Goal: Task Accomplishment & Management: Use online tool/utility

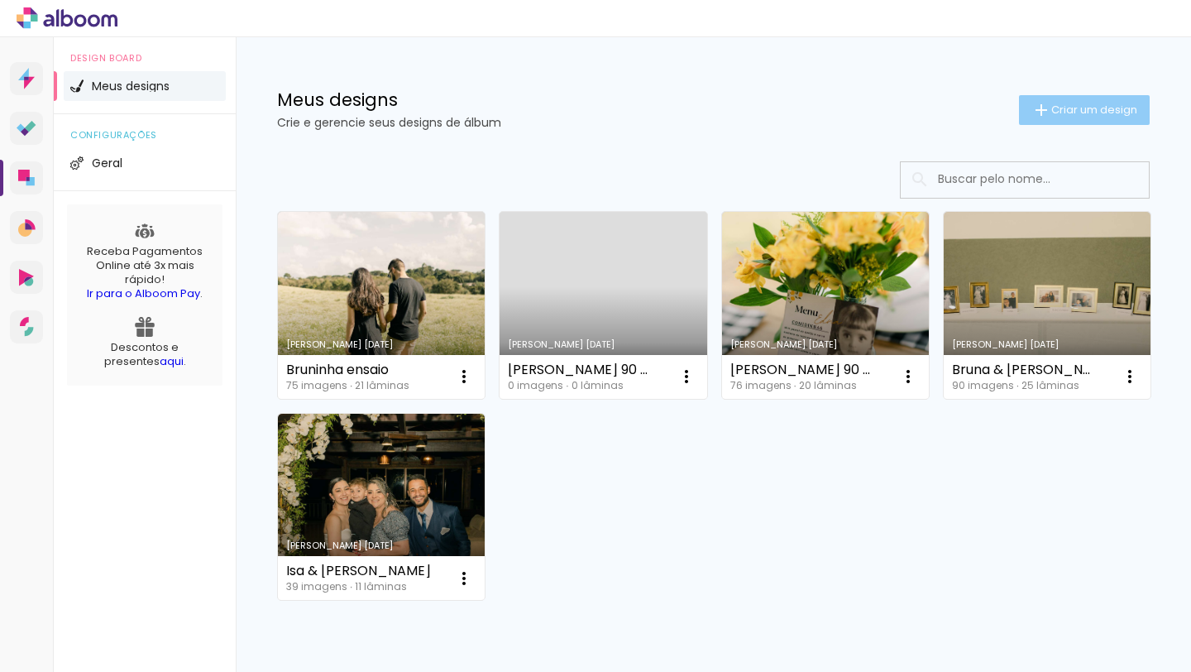
click at [1051, 104] on span "Criar um design" at bounding box center [1094, 109] width 86 height 11
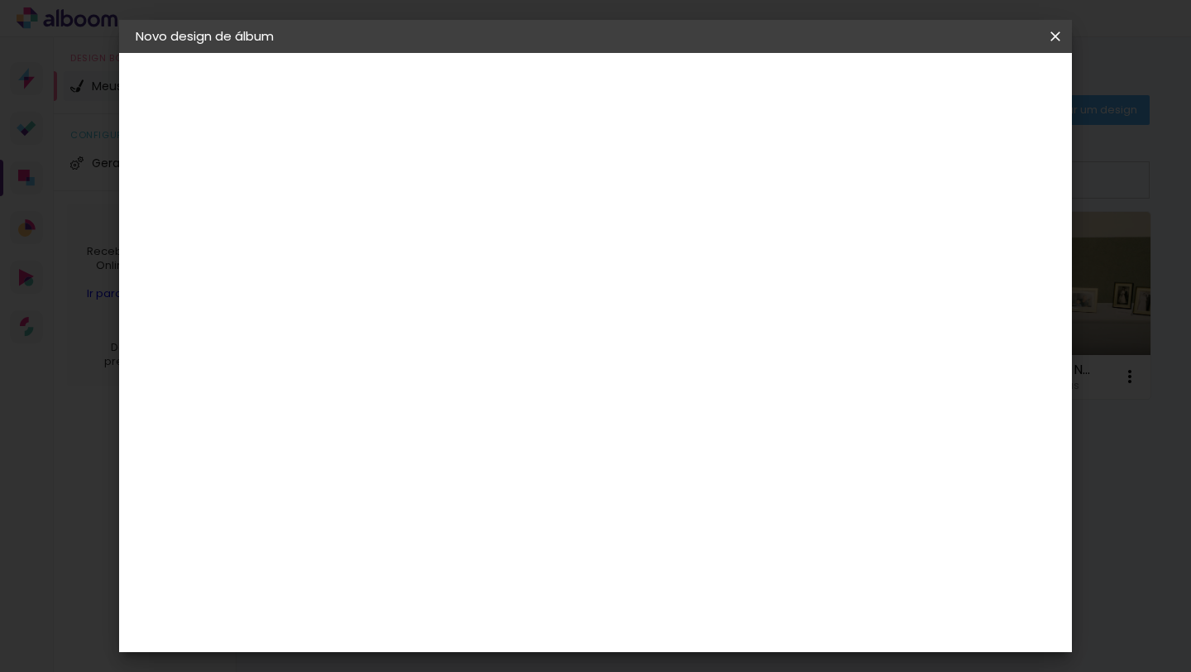
click at [412, 238] on paper-input-container "Título do álbum" at bounding box center [406, 223] width 12 height 42
click at [406, 226] on input at bounding box center [406, 222] width 0 height 26
type input "Emily & Paulo"
click at [0, 0] on slot "Avançar" at bounding box center [0, 0] width 0 height 0
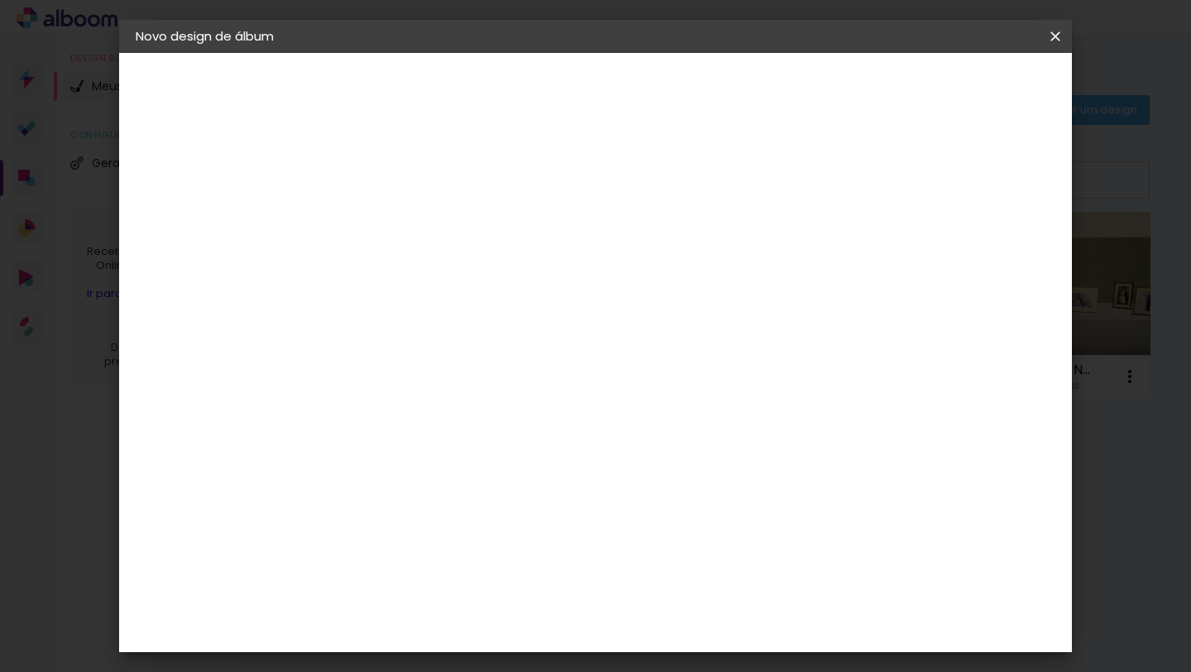
click at [500, 261] on input at bounding box center [448, 266] width 167 height 21
type input "dueto"
type paper-input "dueto"
click at [435, 368] on div "Dueto" at bounding box center [415, 373] width 40 height 13
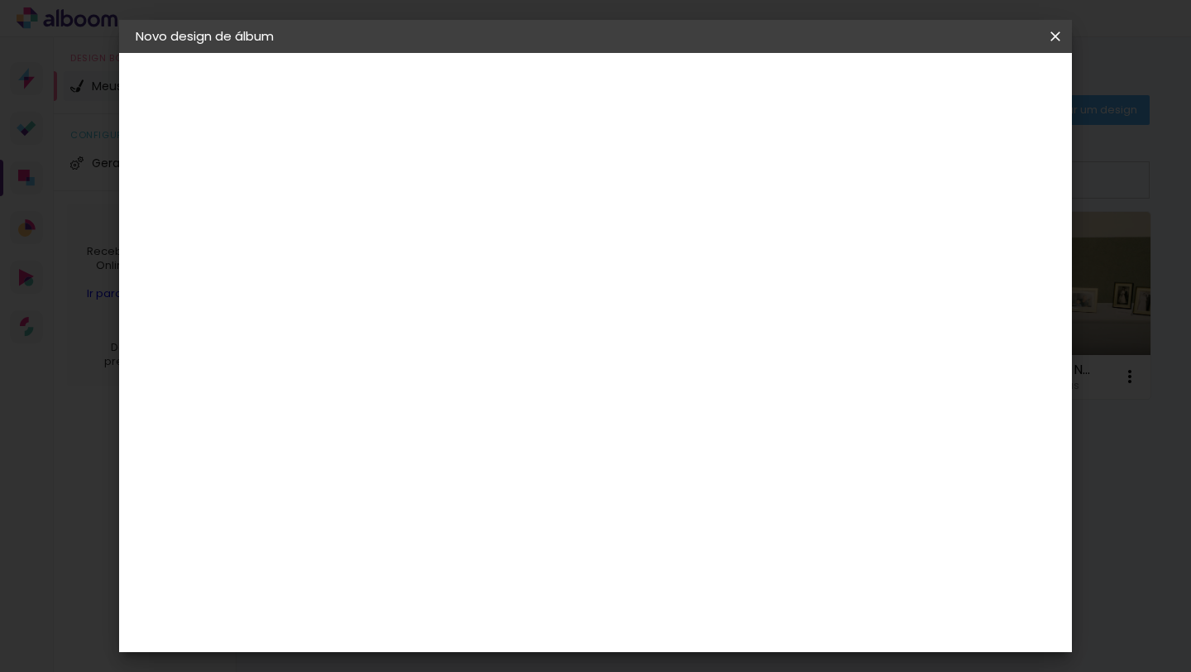
click at [0, 0] on slot "Avançar" at bounding box center [0, 0] width 0 height 0
click at [518, 604] on span "30 × 30" at bounding box center [479, 621] width 77 height 34
click at [0, 0] on slot "Avançar" at bounding box center [0, 0] width 0 height 0
click at [964, 90] on span "Iniciar design" at bounding box center [926, 88] width 75 height 12
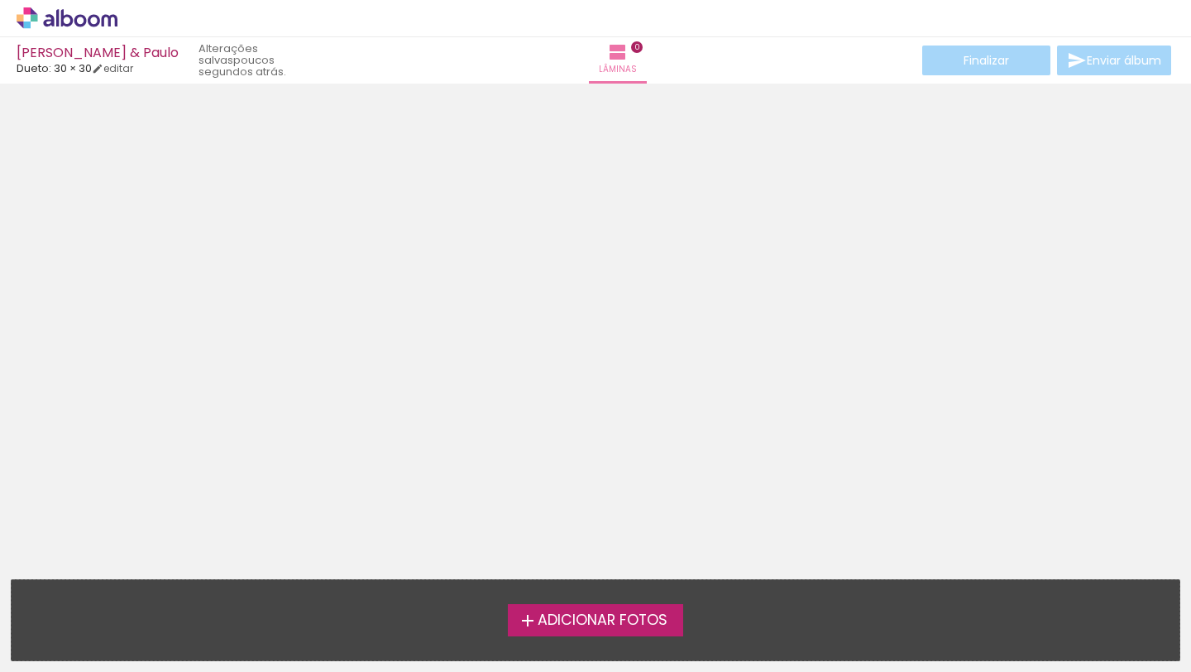
click at [600, 626] on span "Adicionar Fotos" at bounding box center [603, 620] width 130 height 15
click at [0, 0] on input "file" at bounding box center [0, 0] width 0 height 0
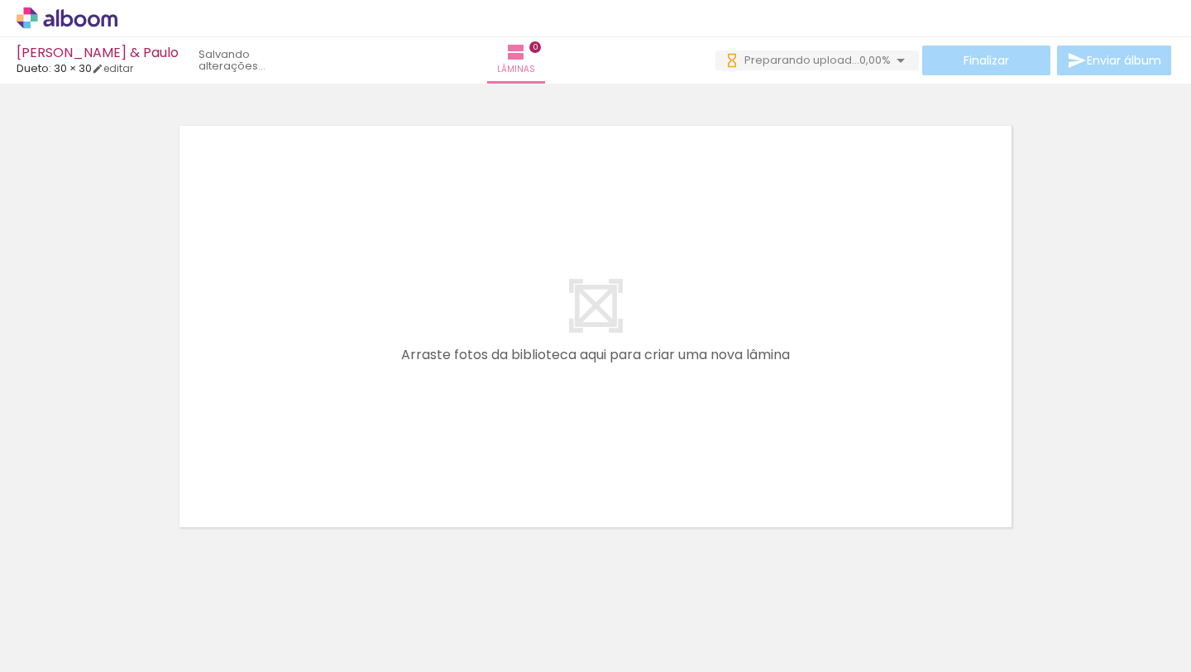
click at [65, 643] on span "Adicionar Fotos" at bounding box center [59, 649] width 50 height 18
click at [0, 0] on input "file" at bounding box center [0, 0] width 0 height 0
click at [57, 641] on span "Adicionar Fotos" at bounding box center [59, 649] width 50 height 18
click at [0, 0] on input "file" at bounding box center [0, 0] width 0 height 0
click at [60, 649] on span "Adicionar Fotos" at bounding box center [59, 649] width 50 height 18
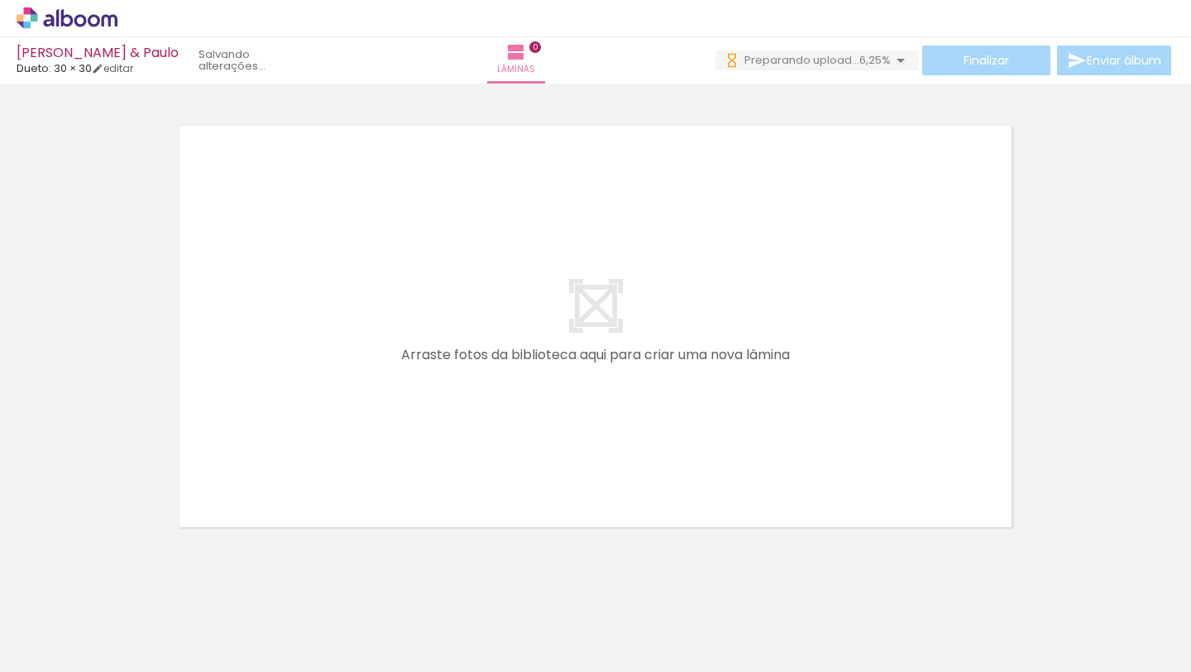
click at [0, 0] on input "file" at bounding box center [0, 0] width 0 height 0
click at [56, 649] on span "Adicionar Fotos" at bounding box center [59, 649] width 50 height 18
click at [0, 0] on input "file" at bounding box center [0, 0] width 0 height 0
click at [57, 652] on span "Adicionar Fotos" at bounding box center [59, 649] width 50 height 18
click at [0, 0] on input "file" at bounding box center [0, 0] width 0 height 0
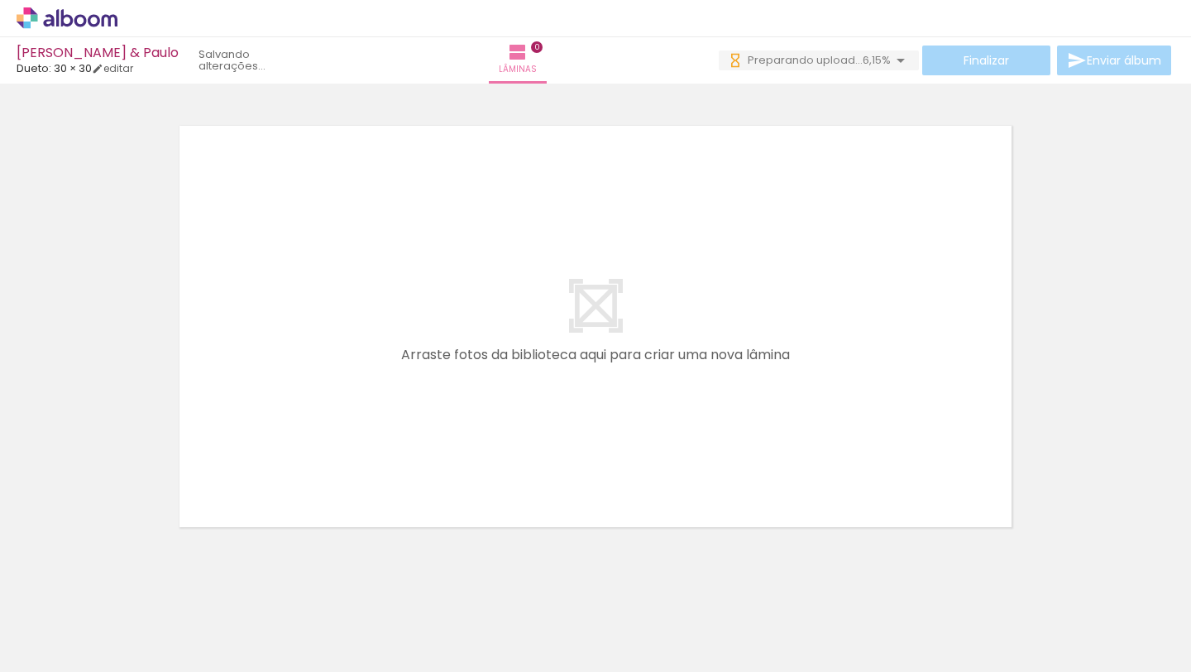
click at [47, 650] on span "Adicionar Fotos" at bounding box center [59, 649] width 50 height 18
click at [0, 0] on input "file" at bounding box center [0, 0] width 0 height 0
click at [46, 643] on span "Adicionar Fotos" at bounding box center [59, 649] width 50 height 18
click at [0, 0] on input "file" at bounding box center [0, 0] width 0 height 0
click at [61, 649] on span "Adicionar Fotos" at bounding box center [59, 649] width 50 height 18
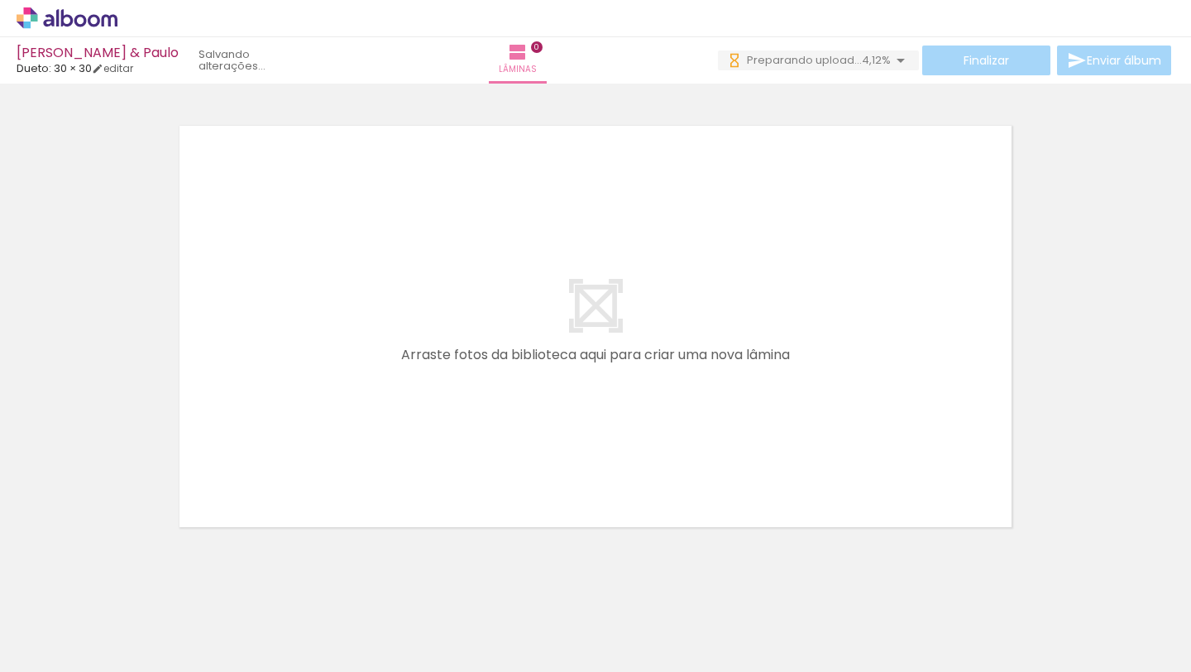
click at [0, 0] on input "file" at bounding box center [0, 0] width 0 height 0
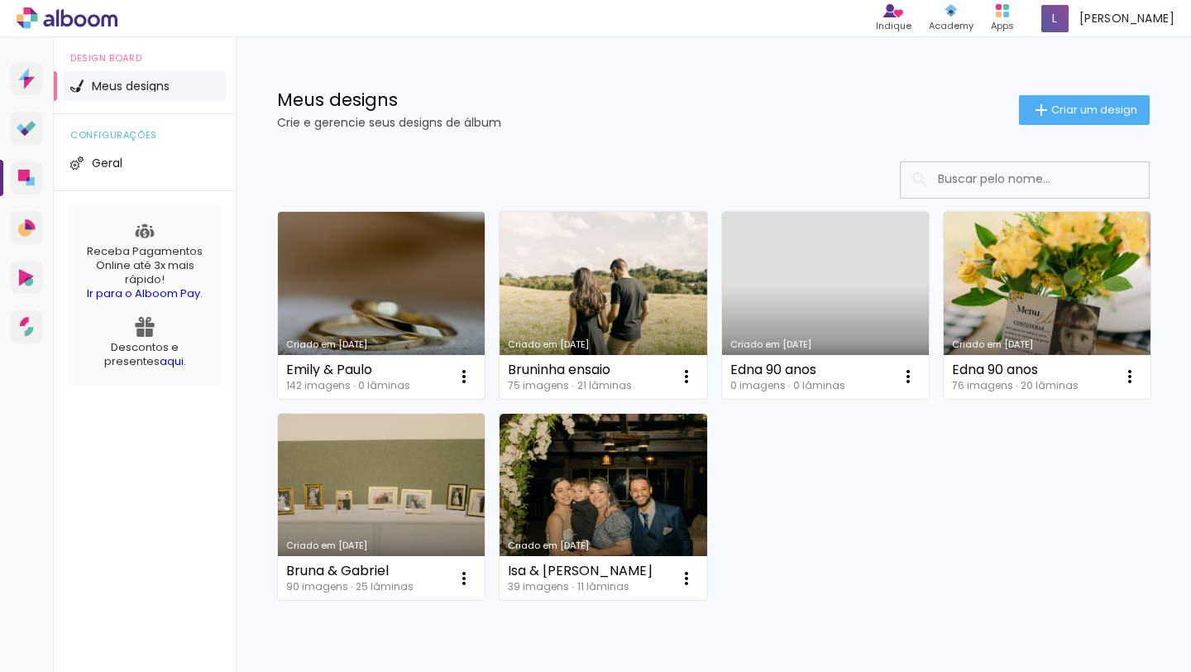
click at [414, 289] on link "Criado em 18/09/25" at bounding box center [381, 305] width 207 height 187
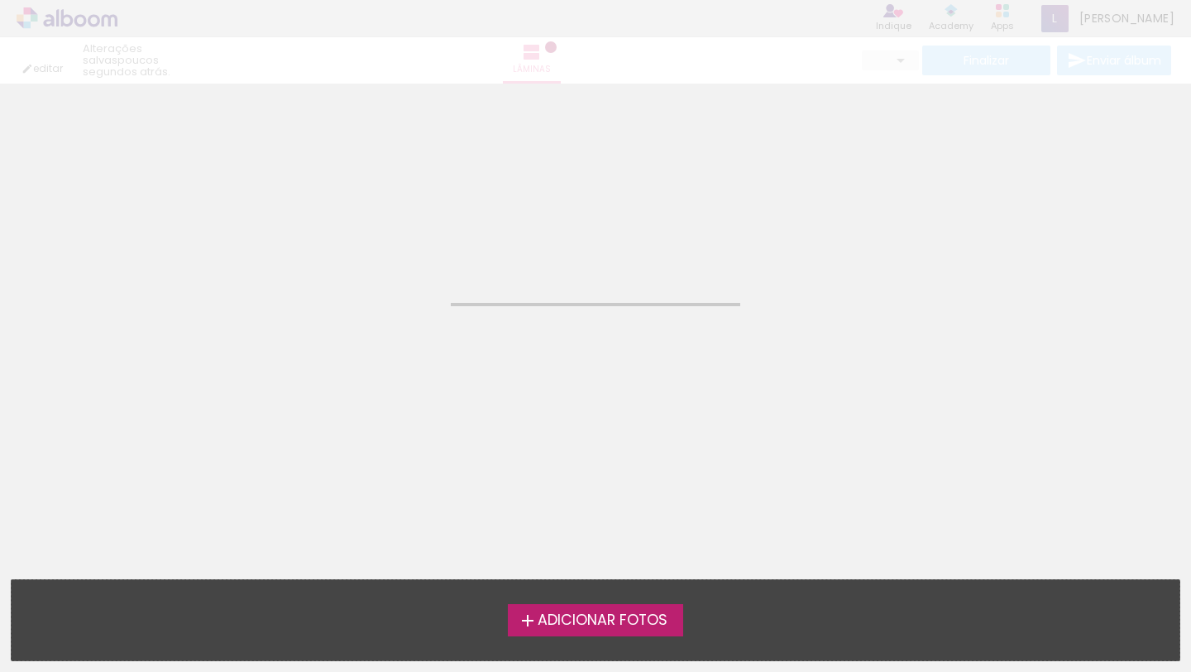
click at [553, 619] on span "Adicionar Fotos" at bounding box center [603, 620] width 130 height 15
click at [0, 0] on input "file" at bounding box center [0, 0] width 0 height 0
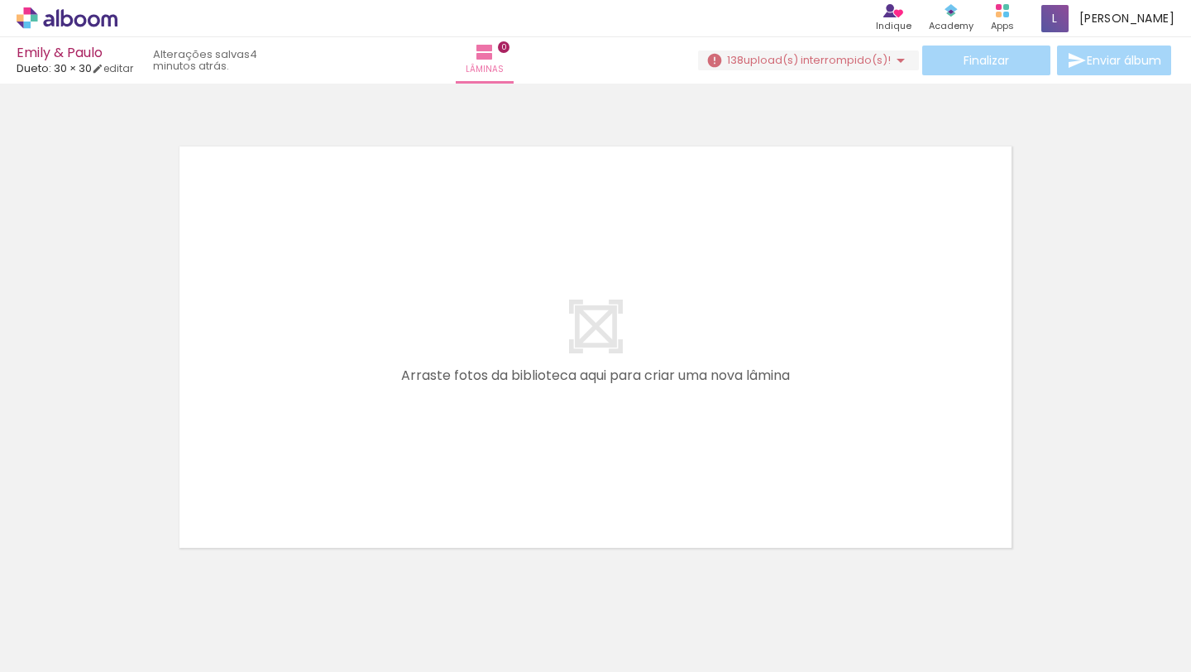
scroll to position [0, 9304]
